Goal: Transaction & Acquisition: Purchase product/service

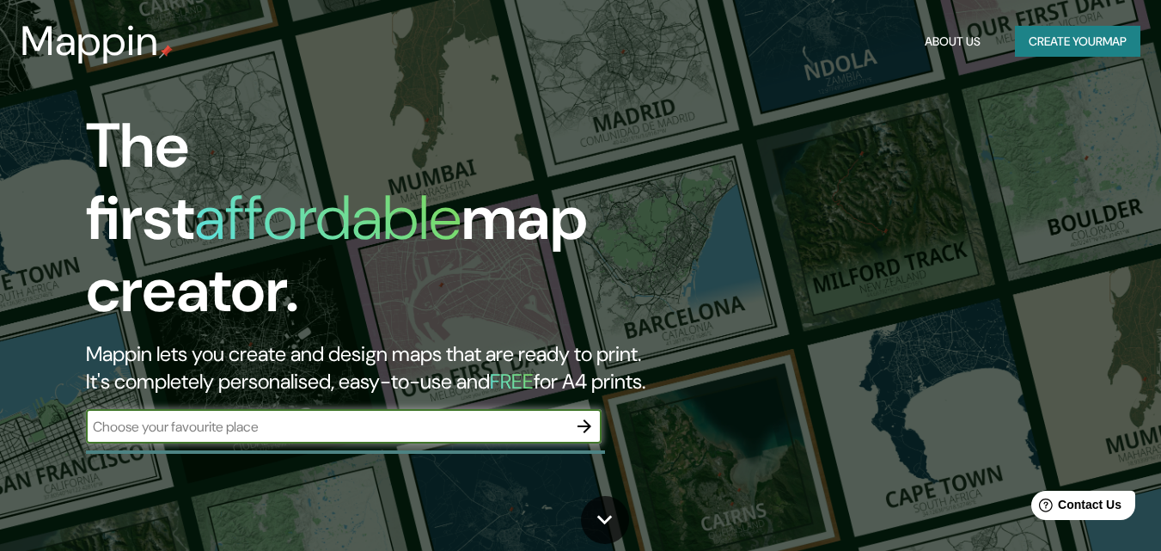
click at [386, 417] on input "text" at bounding box center [326, 427] width 481 height 20
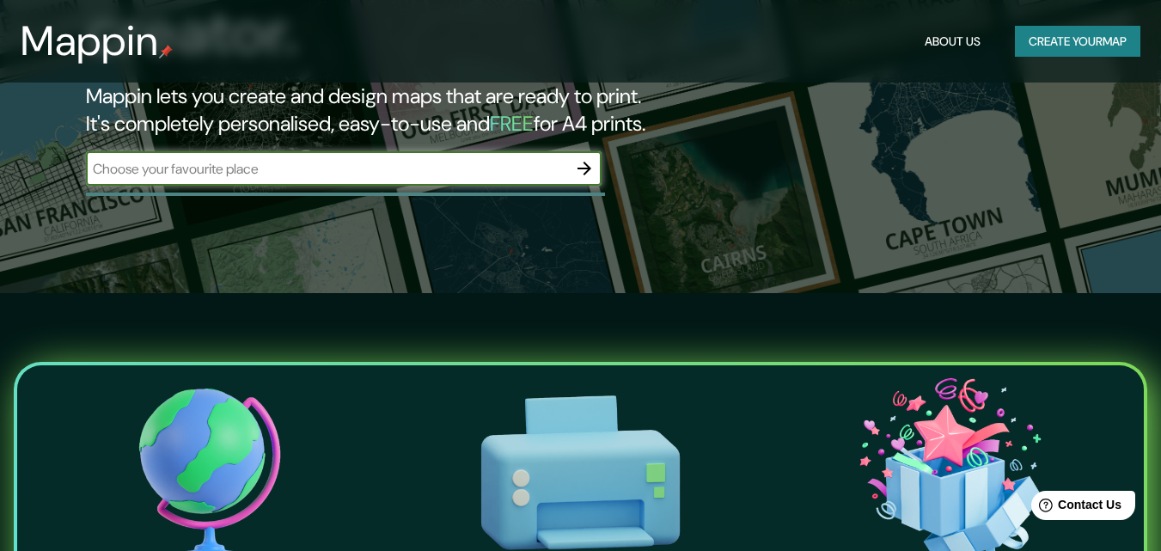
scroll to position [344, 0]
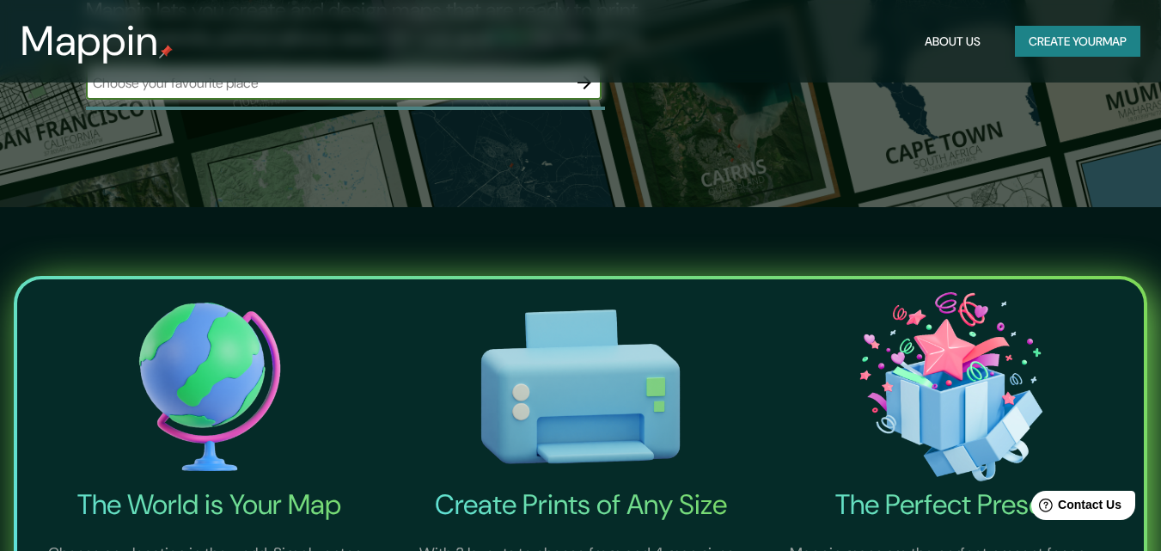
click at [1082, 46] on button "Create your map" at bounding box center [1077, 42] width 125 height 32
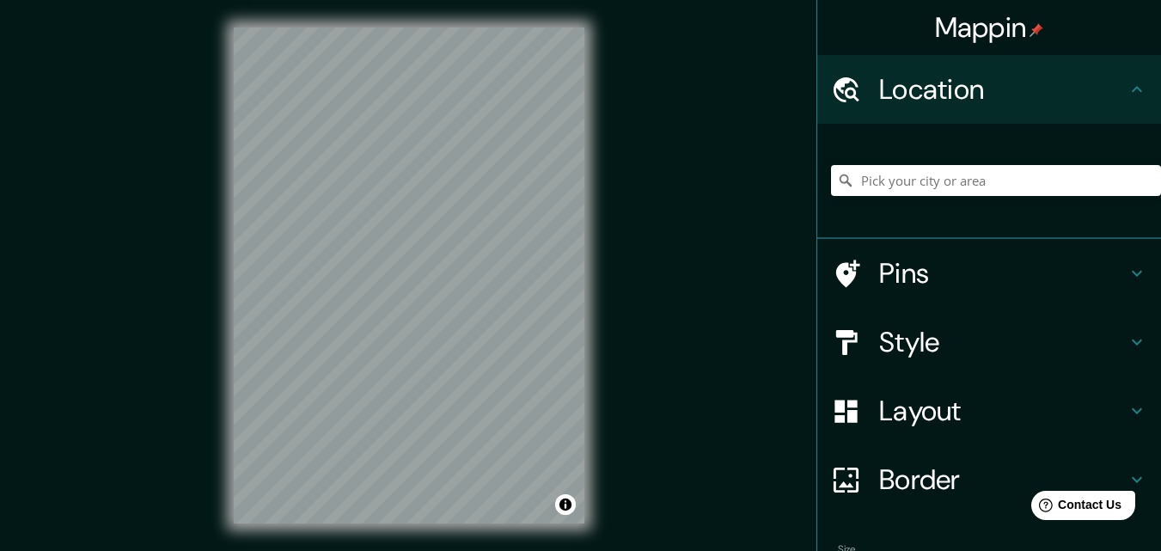
click at [590, 276] on div "© Mapbox © OpenStreetMap Improve this map" at bounding box center [408, 275] width 405 height 551
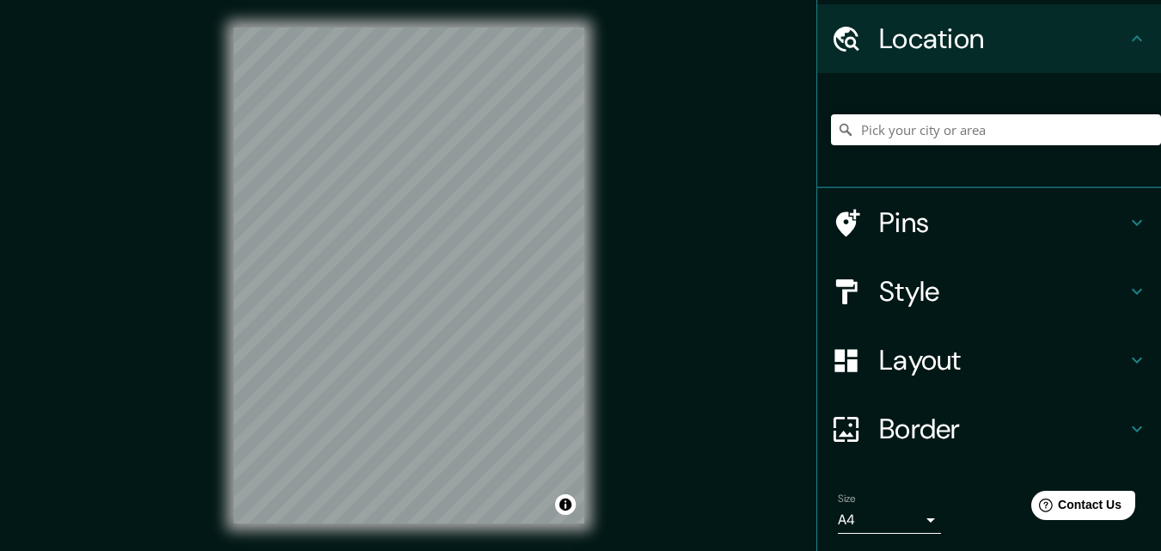
scroll to position [107, 0]
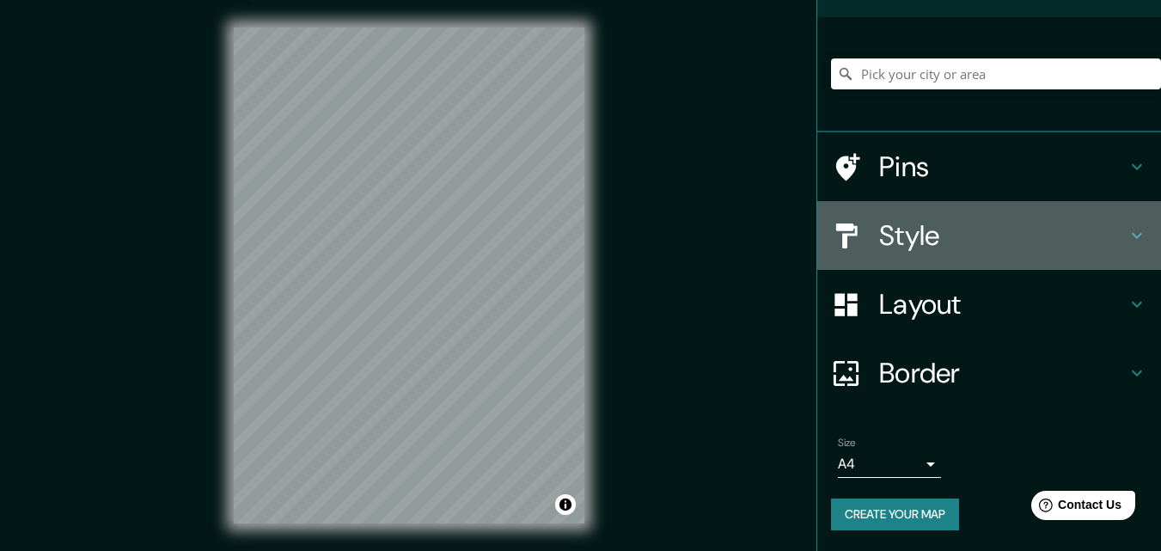
click at [957, 228] on h4 "Style" at bounding box center [1002, 235] width 247 height 34
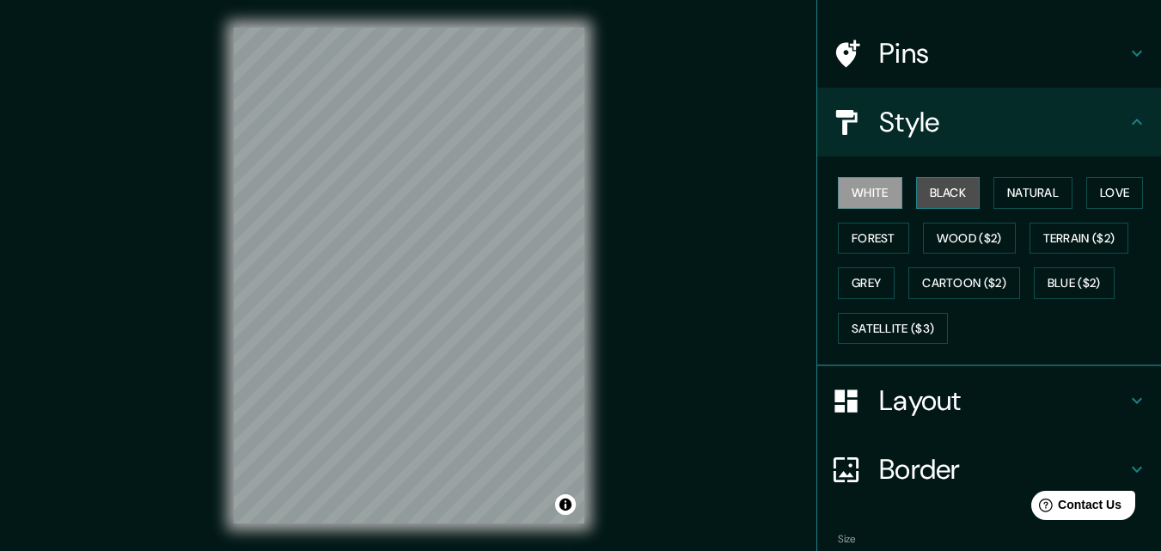
click at [931, 202] on button "Black" at bounding box center [948, 193] width 64 height 32
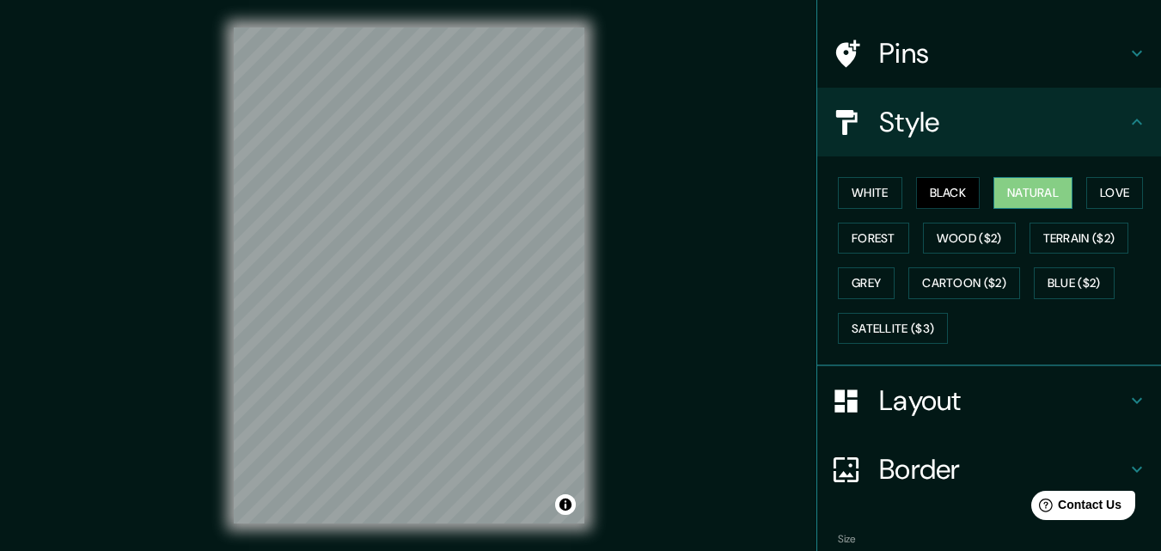
click at [1007, 192] on button "Natural" at bounding box center [1032, 193] width 79 height 32
click at [1090, 193] on button "Love" at bounding box center [1114, 193] width 57 height 32
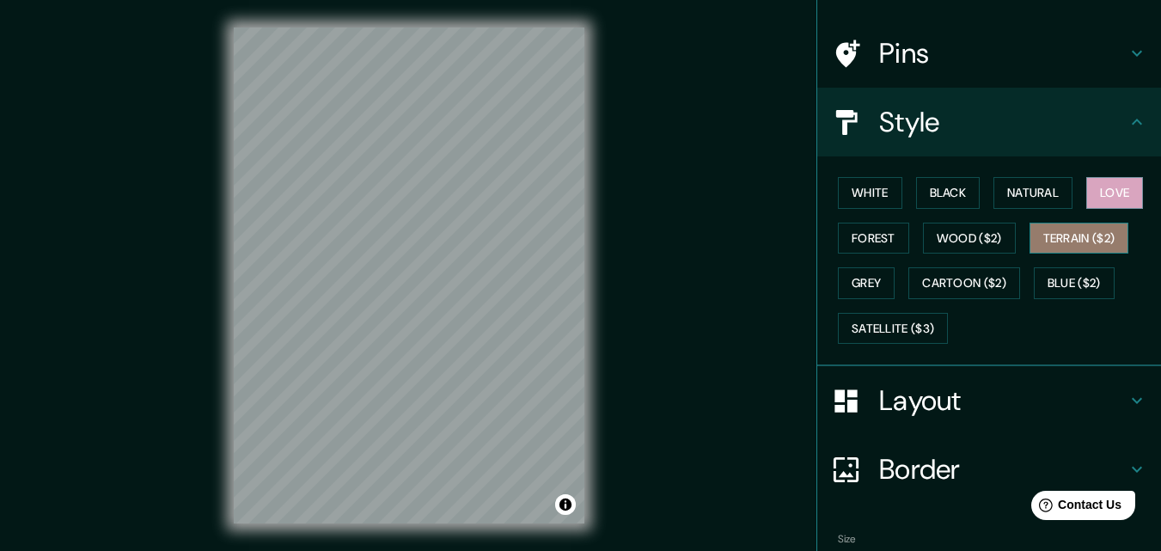
click at [1069, 236] on button "Terrain ($2)" at bounding box center [1079, 238] width 100 height 32
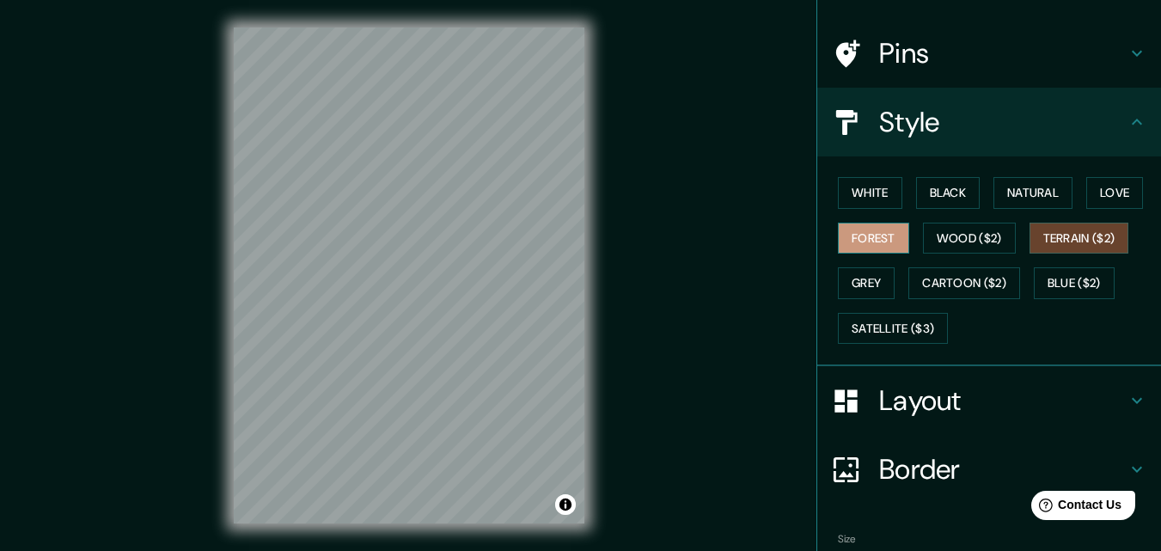
click at [874, 240] on button "Forest" at bounding box center [873, 238] width 71 height 32
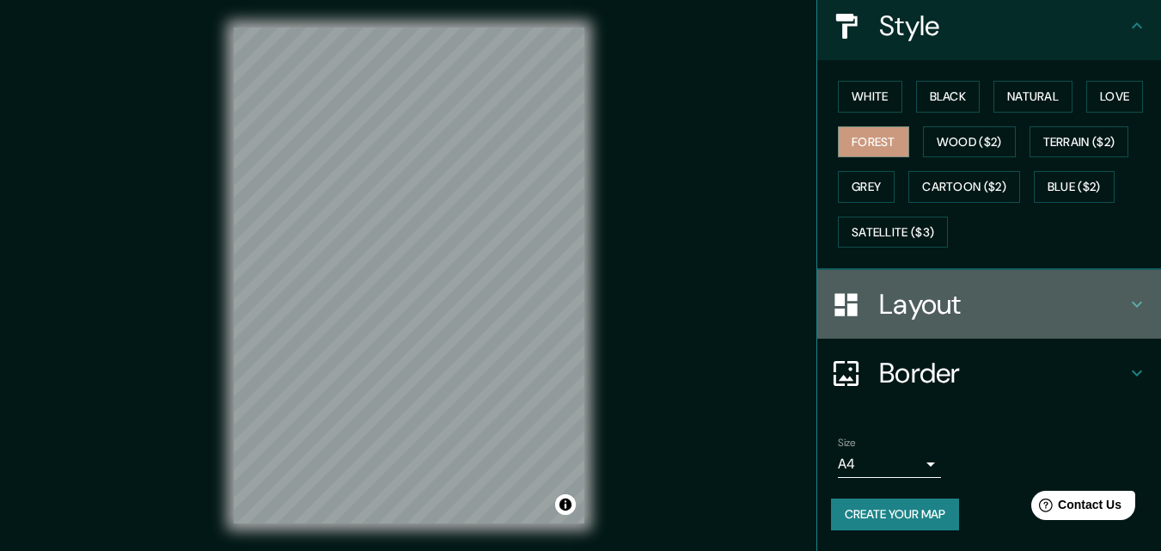
click at [972, 314] on h4 "Layout" at bounding box center [1002, 304] width 247 height 34
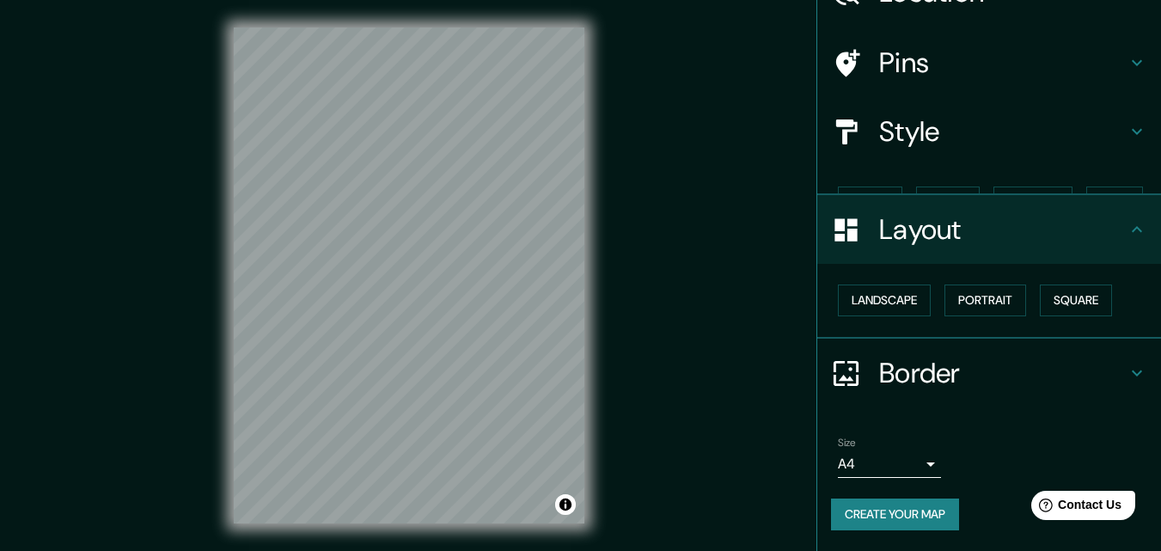
scroll to position [67, 0]
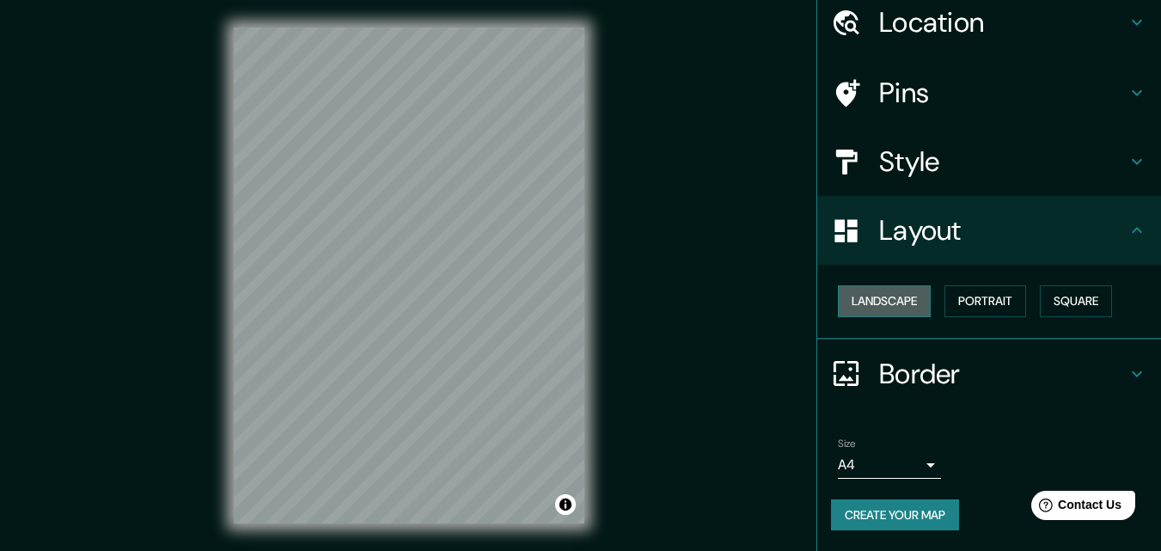
click at [881, 296] on button "Landscape" at bounding box center [884, 301] width 93 height 32
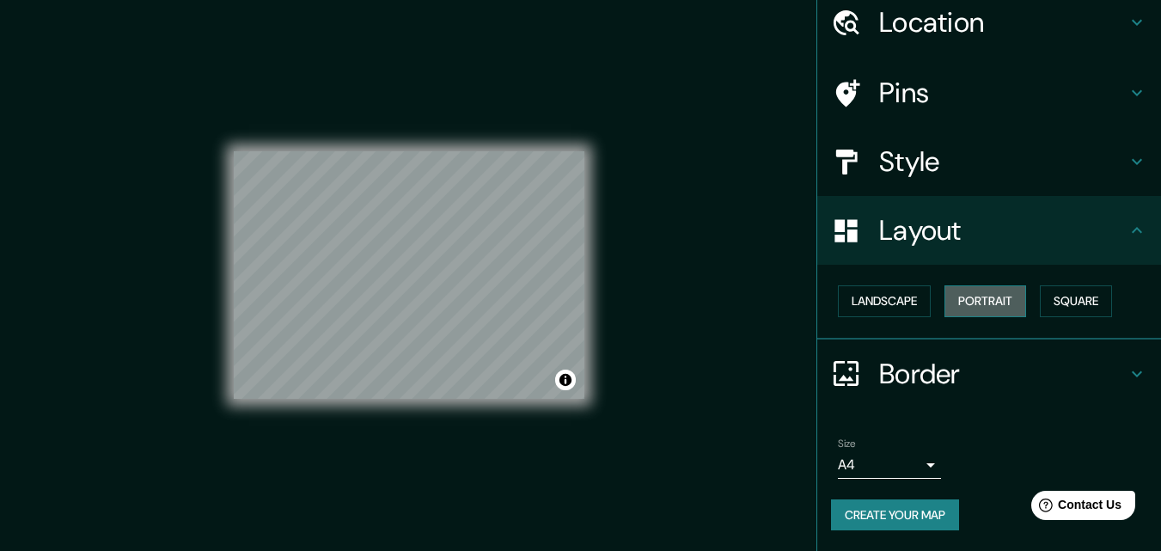
click at [994, 306] on button "Portrait" at bounding box center [985, 301] width 82 height 32
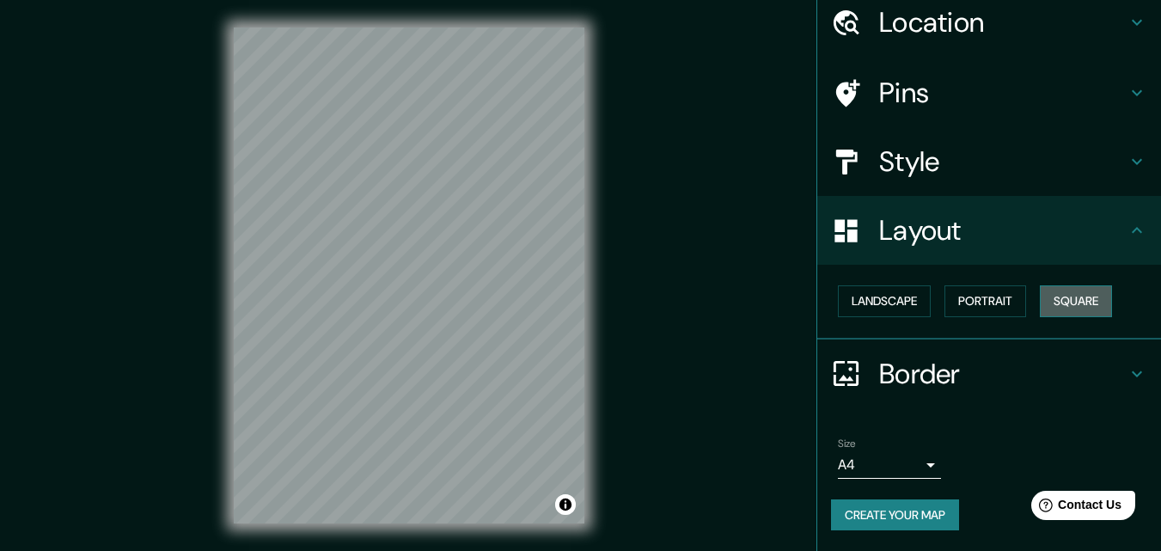
click at [1050, 302] on button "Square" at bounding box center [1075, 301] width 72 height 32
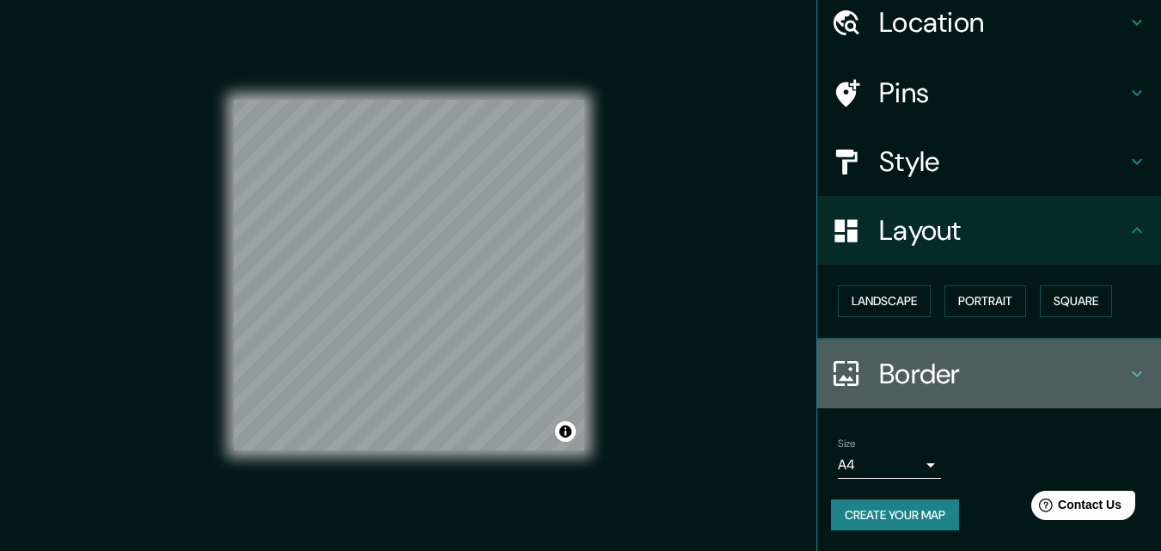
click at [901, 375] on h4 "Border" at bounding box center [1002, 373] width 247 height 34
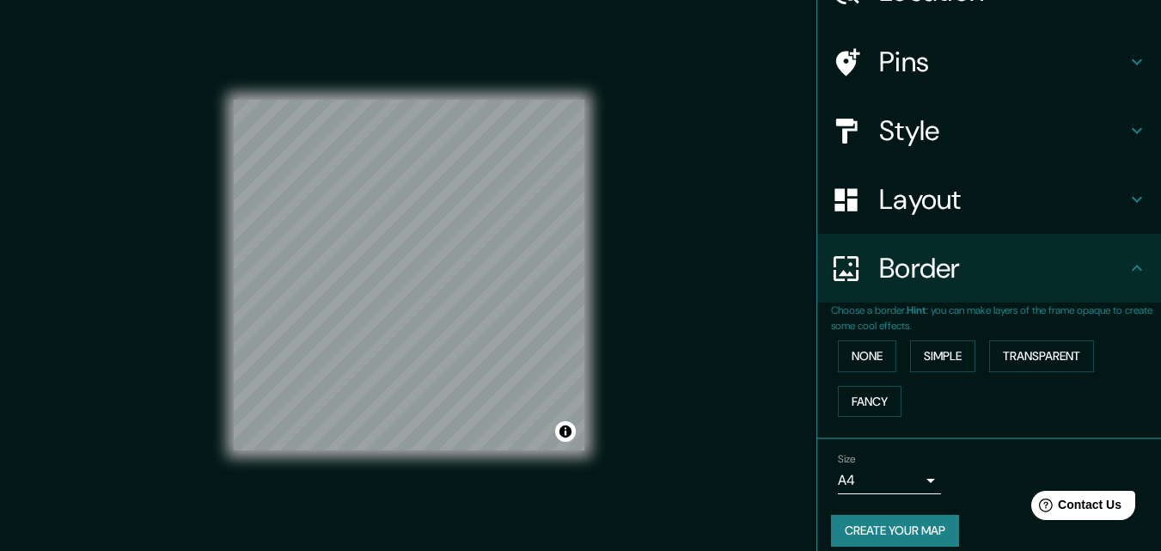
scroll to position [114, 0]
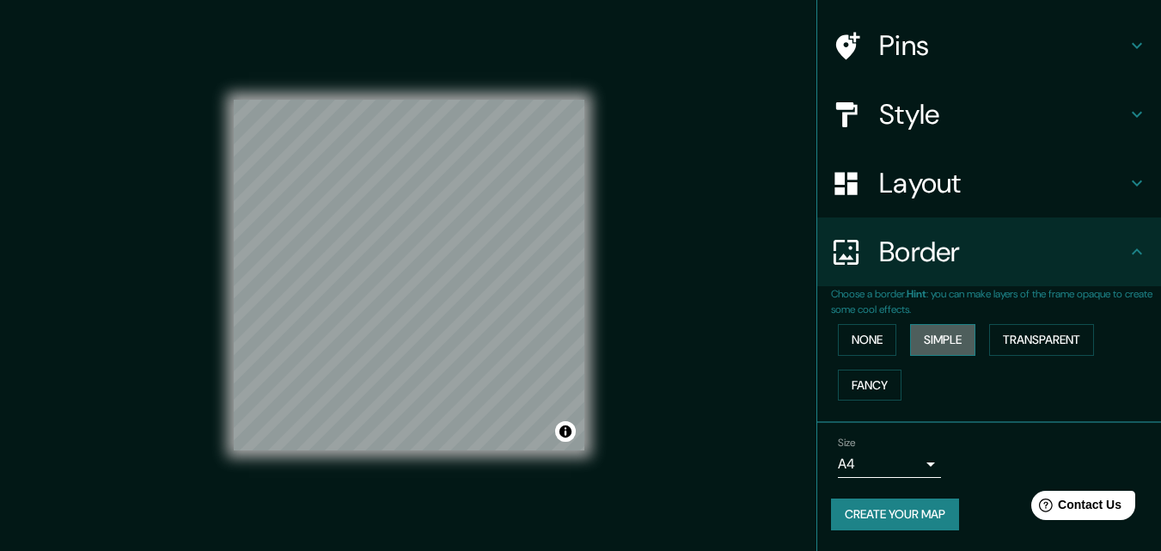
click at [935, 334] on button "Simple" at bounding box center [942, 340] width 65 height 32
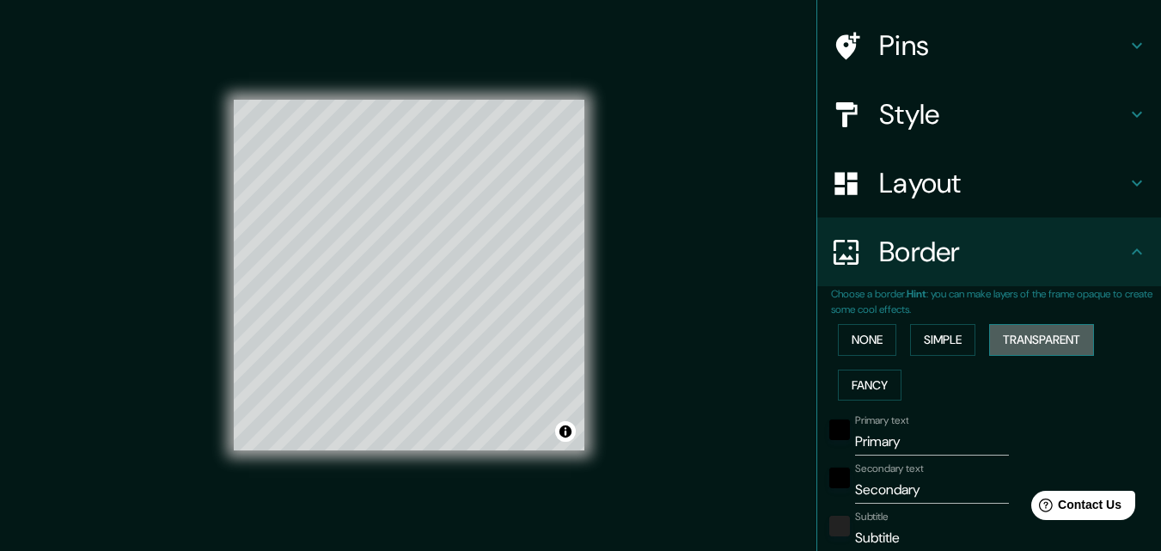
click at [1036, 339] on button "Transparent" at bounding box center [1041, 340] width 105 height 32
click at [866, 380] on button "Fancy" at bounding box center [870, 385] width 64 height 32
click at [867, 345] on button "None" at bounding box center [867, 340] width 58 height 32
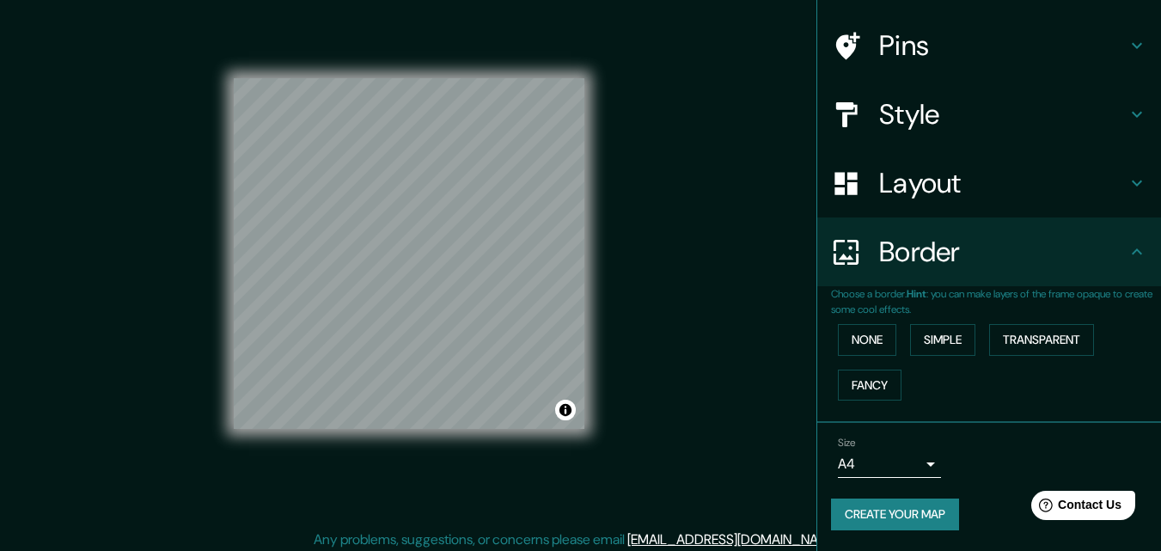
scroll to position [27, 0]
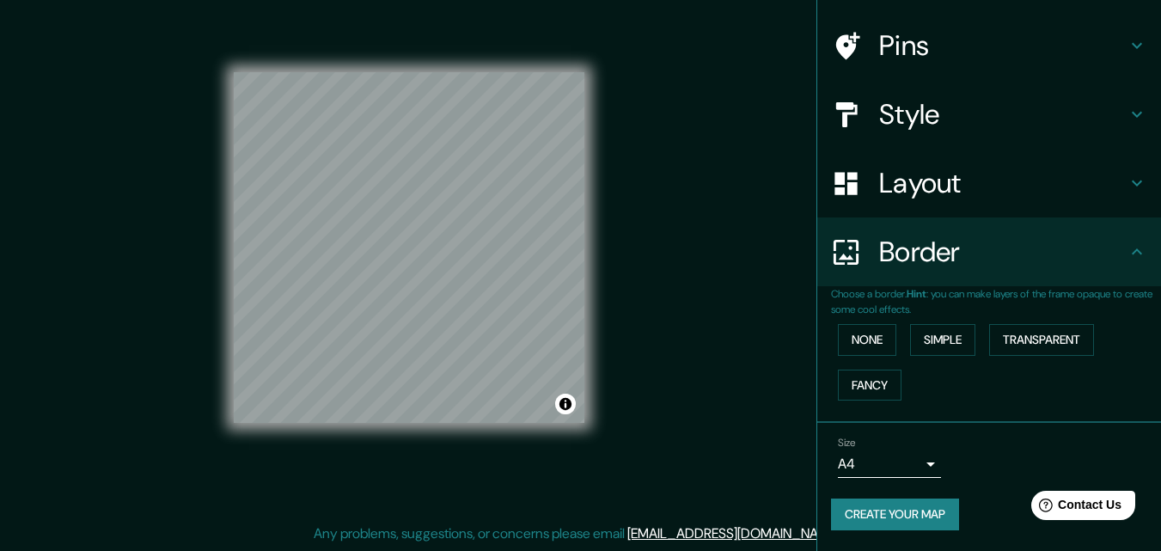
click at [881, 465] on body "Mappin Location Pins Style Layout Border Choose a border. Hint : you can make l…" at bounding box center [580, 248] width 1161 height 551
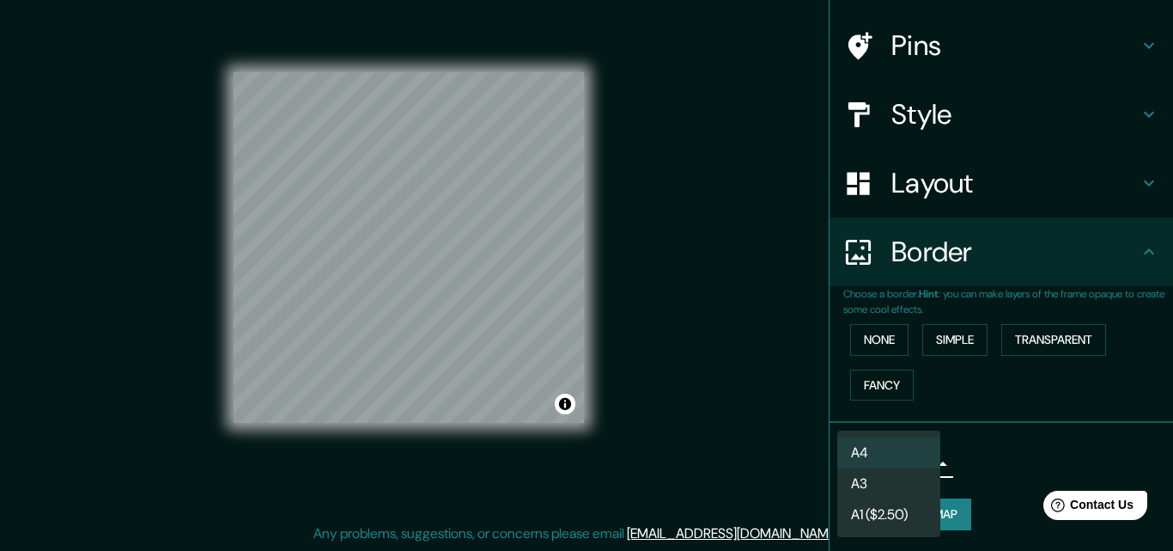
click at [719, 274] on div at bounding box center [586, 275] width 1173 height 551
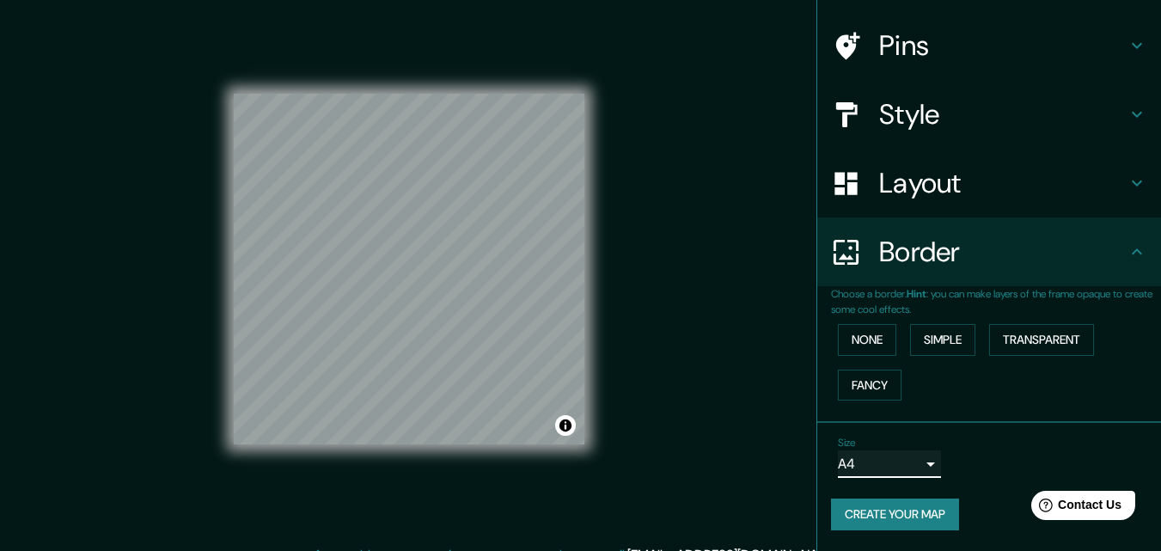
scroll to position [0, 0]
